Goal: Information Seeking & Learning: Learn about a topic

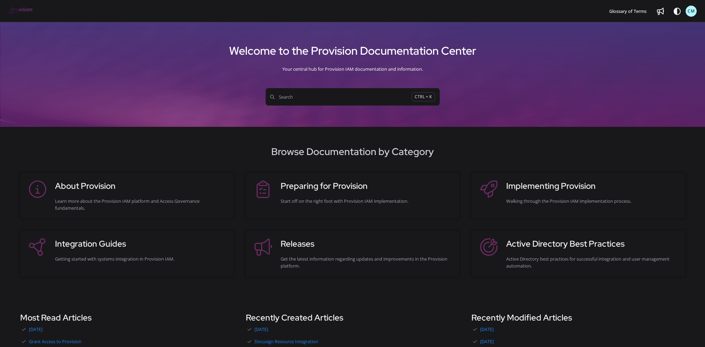
click at [334, 98] on span "Search" at bounding box center [340, 96] width 141 height 7
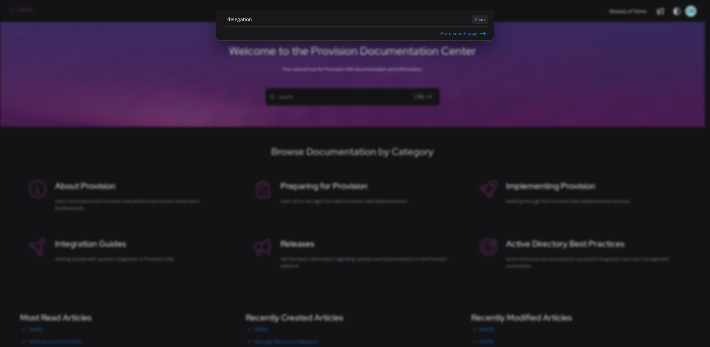
type input "delegation"
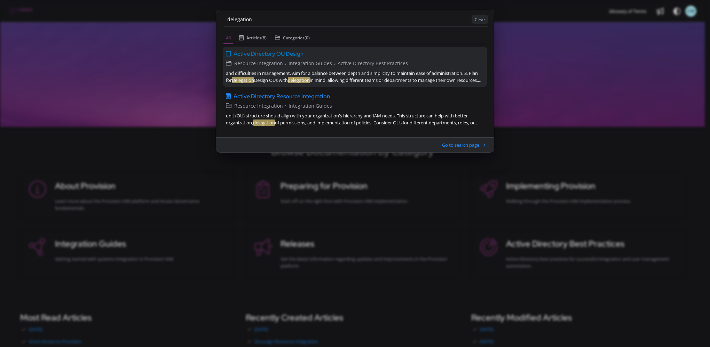
click at [275, 52] on span "Active Directory OU Design" at bounding box center [269, 53] width 70 height 8
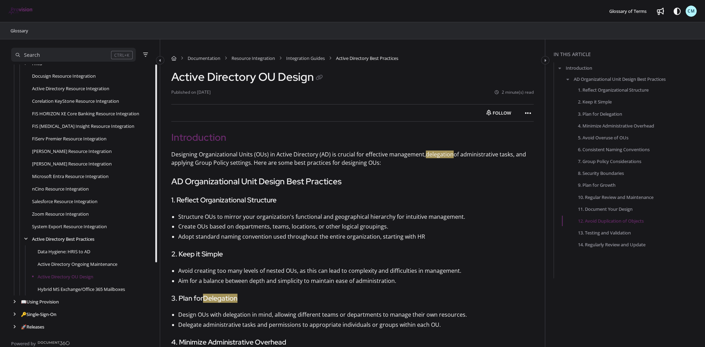
scroll to position [95, 0]
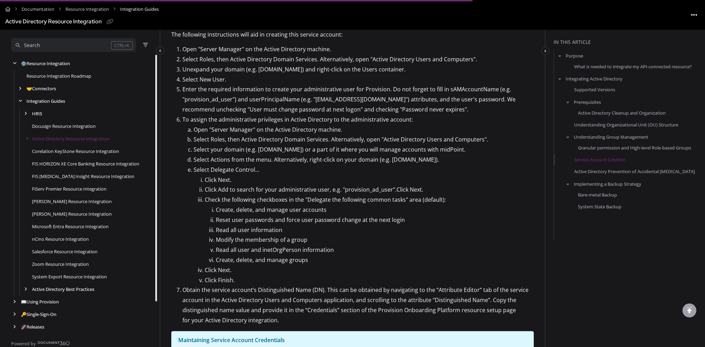
scroll to position [1132, 0]
